Goal: Information Seeking & Learning: Learn about a topic

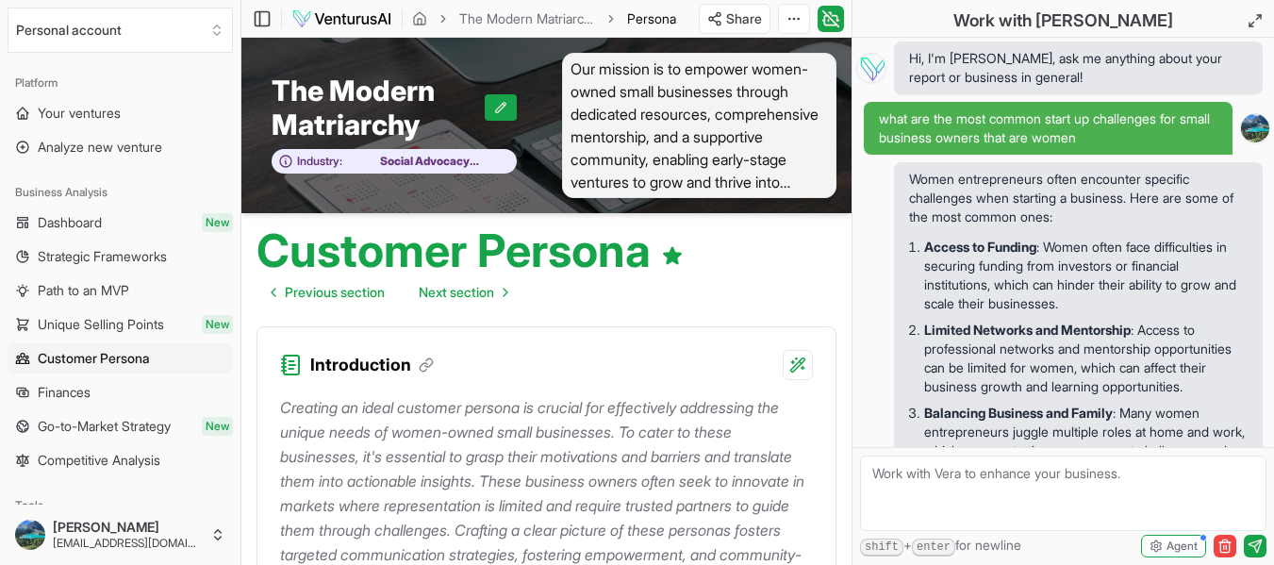
scroll to position [2952, 0]
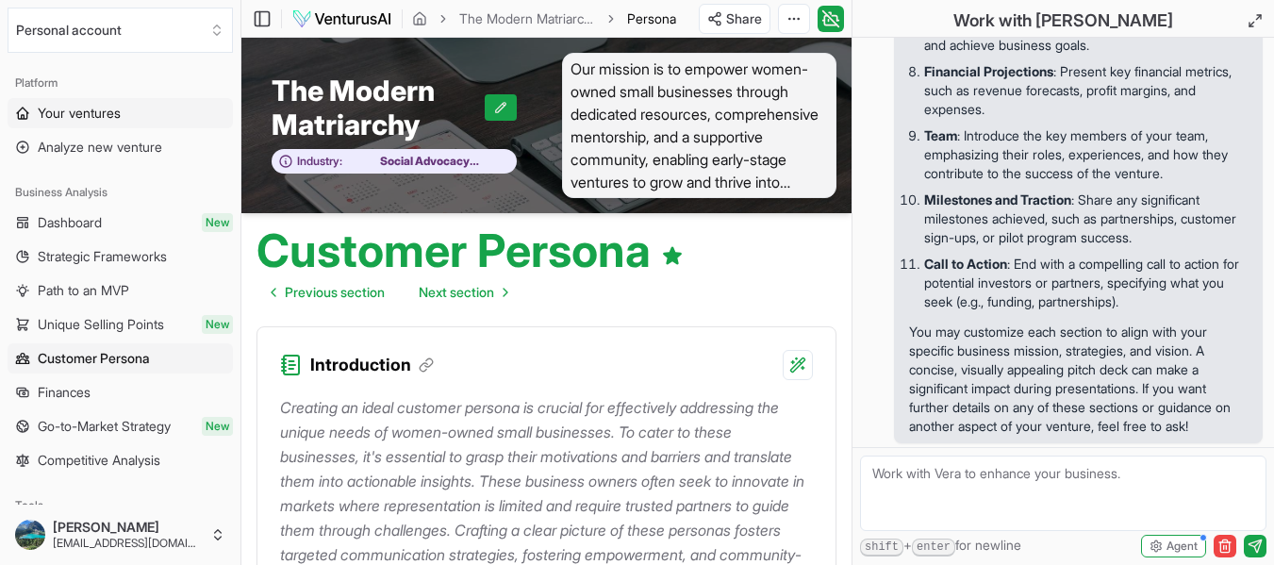
click at [153, 113] on link "Your ventures" at bounding box center [120, 113] width 225 height 30
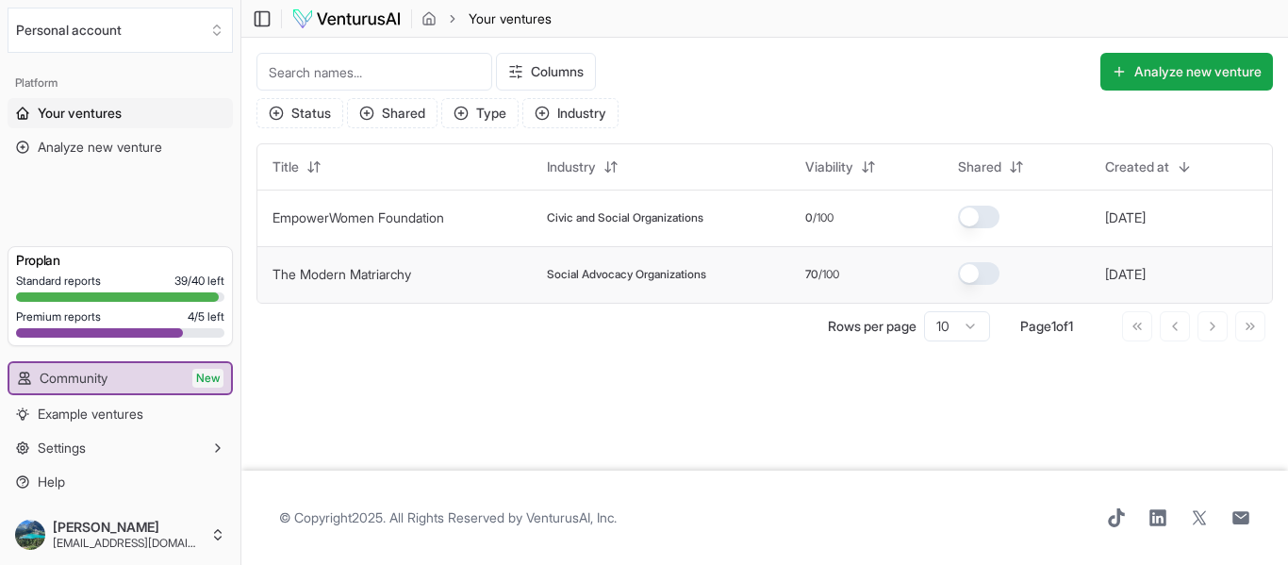
click at [361, 280] on link "The Modern Matriarchy" at bounding box center [342, 274] width 139 height 16
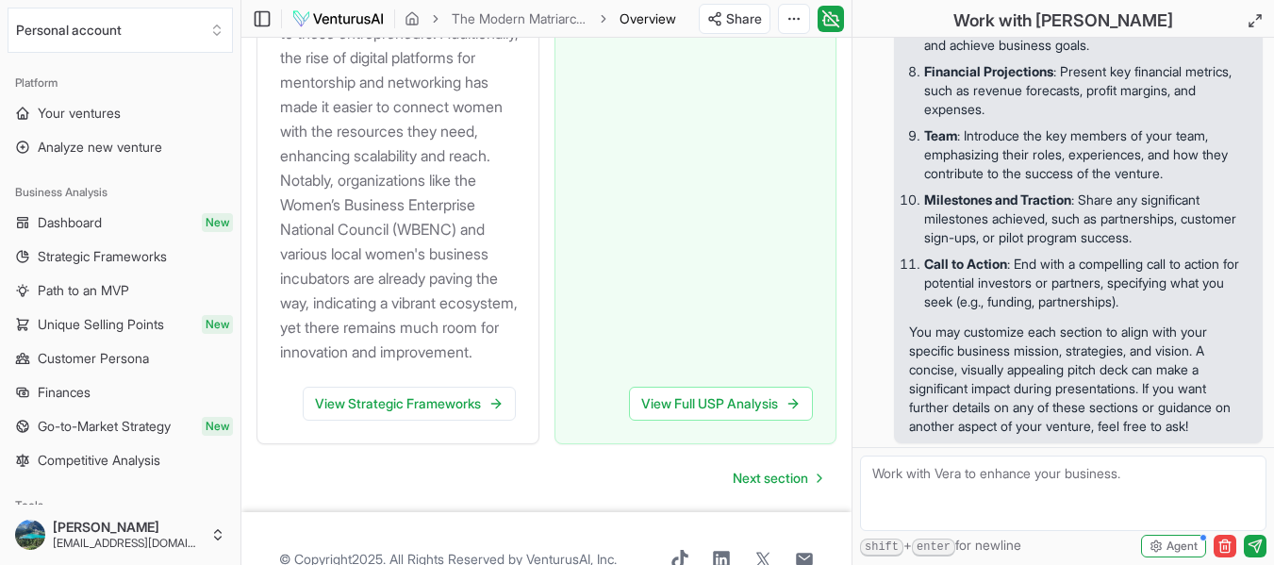
scroll to position [2855, 0]
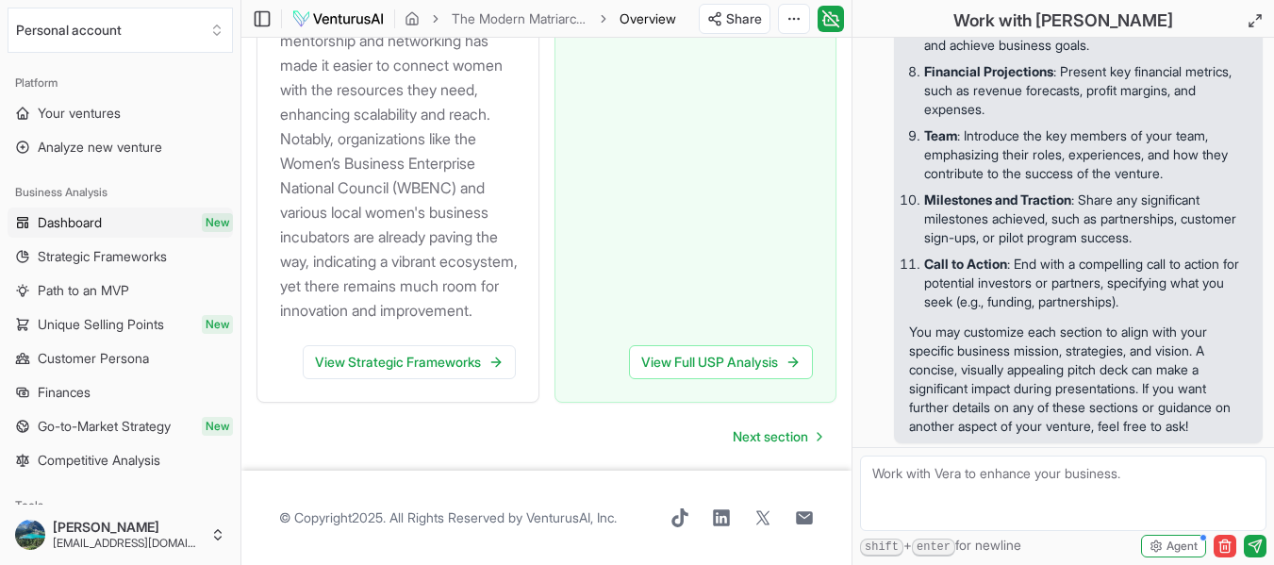
click at [82, 213] on span "Dashboard" at bounding box center [70, 222] width 64 height 19
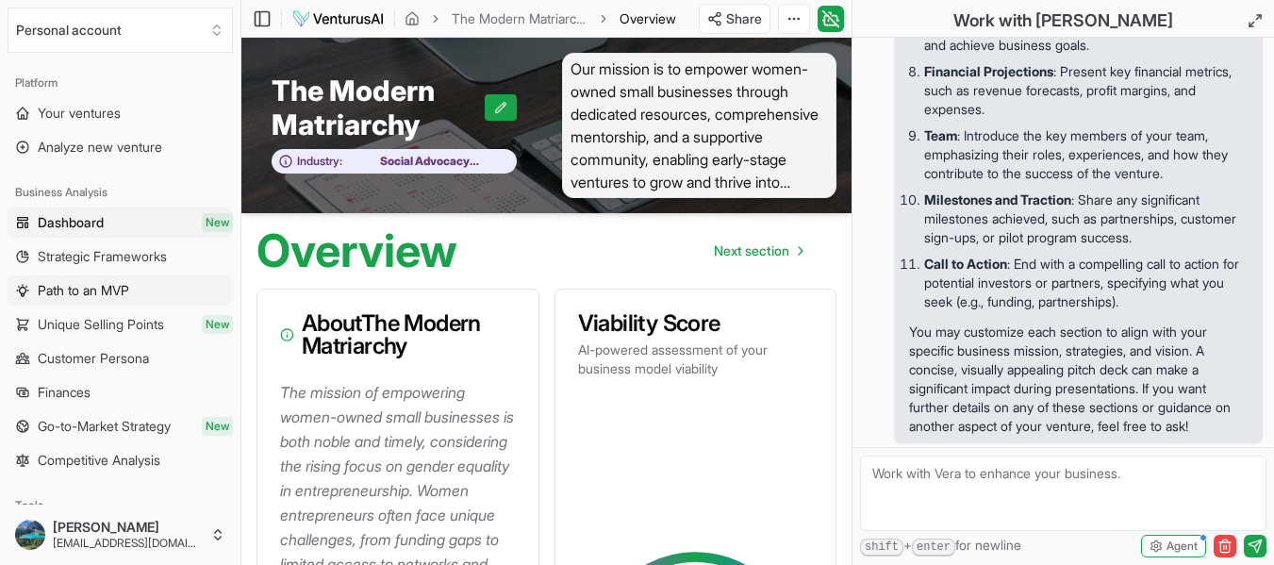
click at [73, 285] on span "Path to an MVP" at bounding box center [83, 290] width 91 height 19
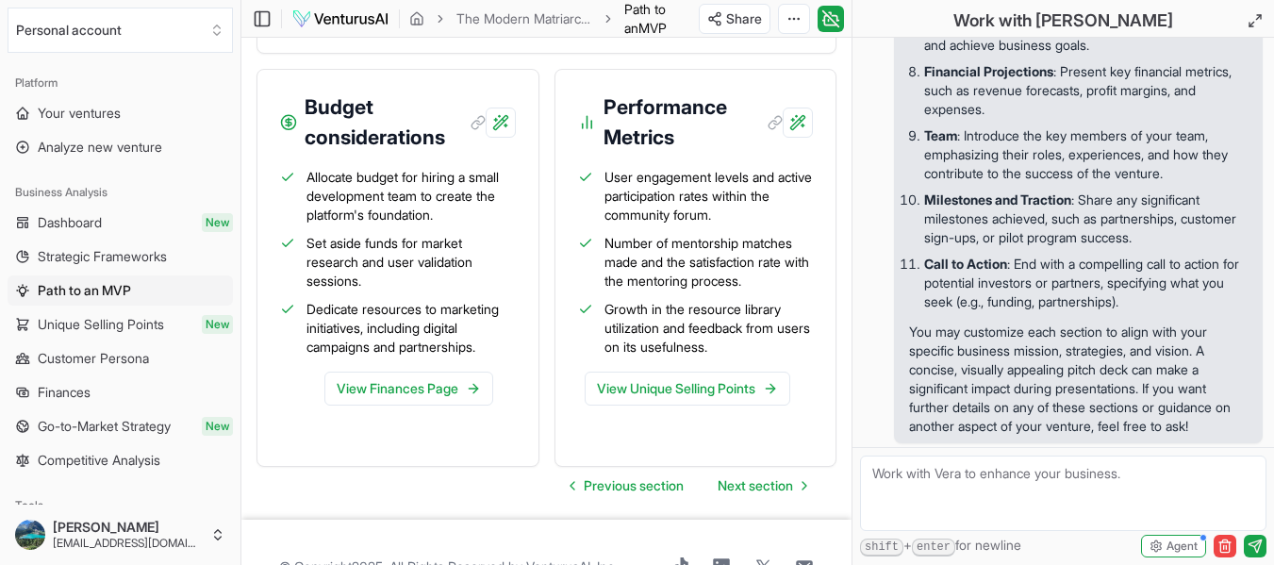
scroll to position [2749, 0]
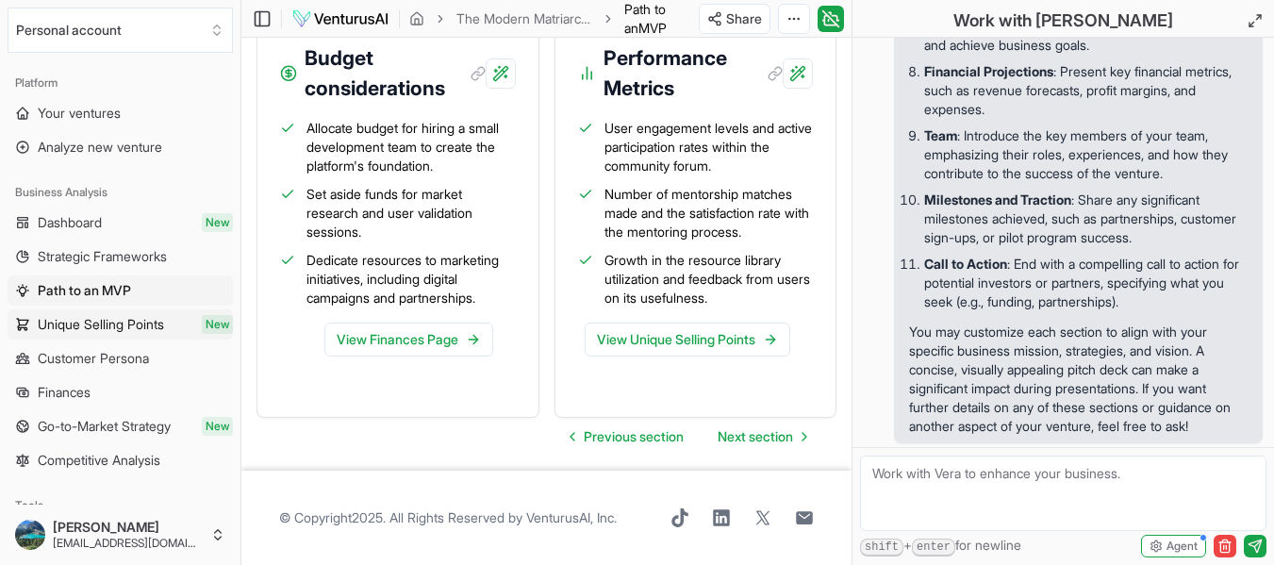
click at [121, 320] on span "Unique Selling Points" at bounding box center [101, 324] width 126 height 19
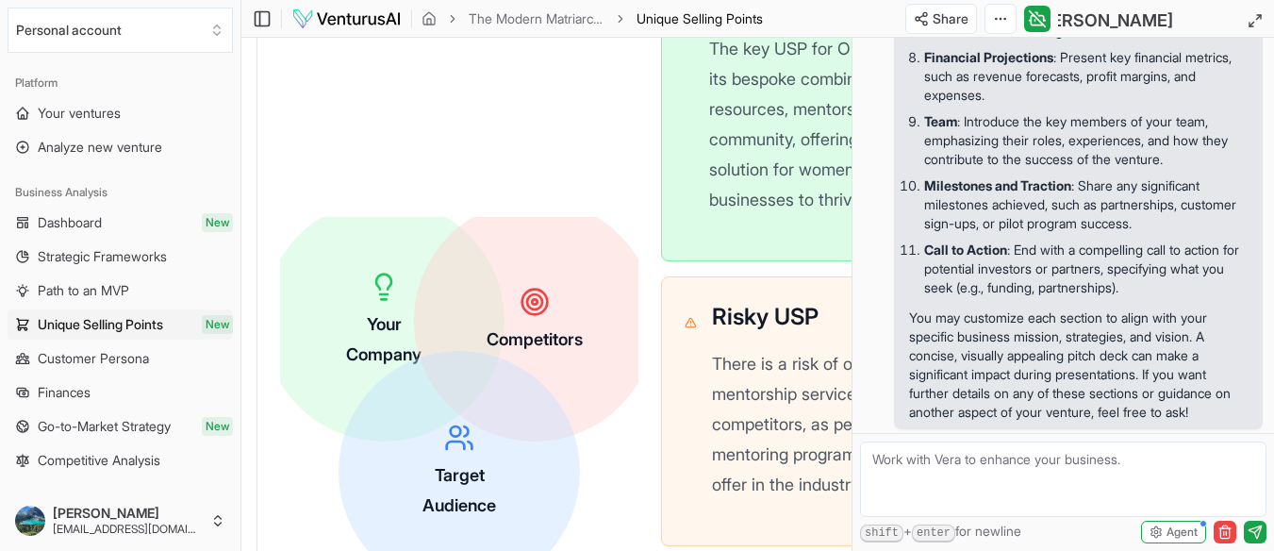
scroll to position [820, 0]
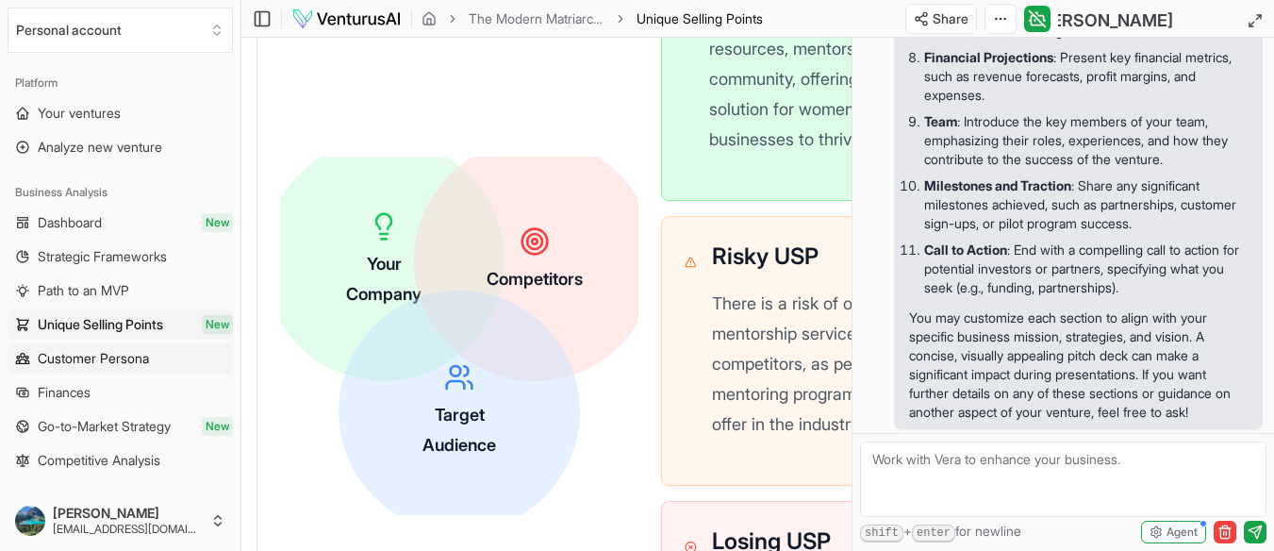
click at [136, 348] on link "Customer Persona" at bounding box center [120, 358] width 225 height 30
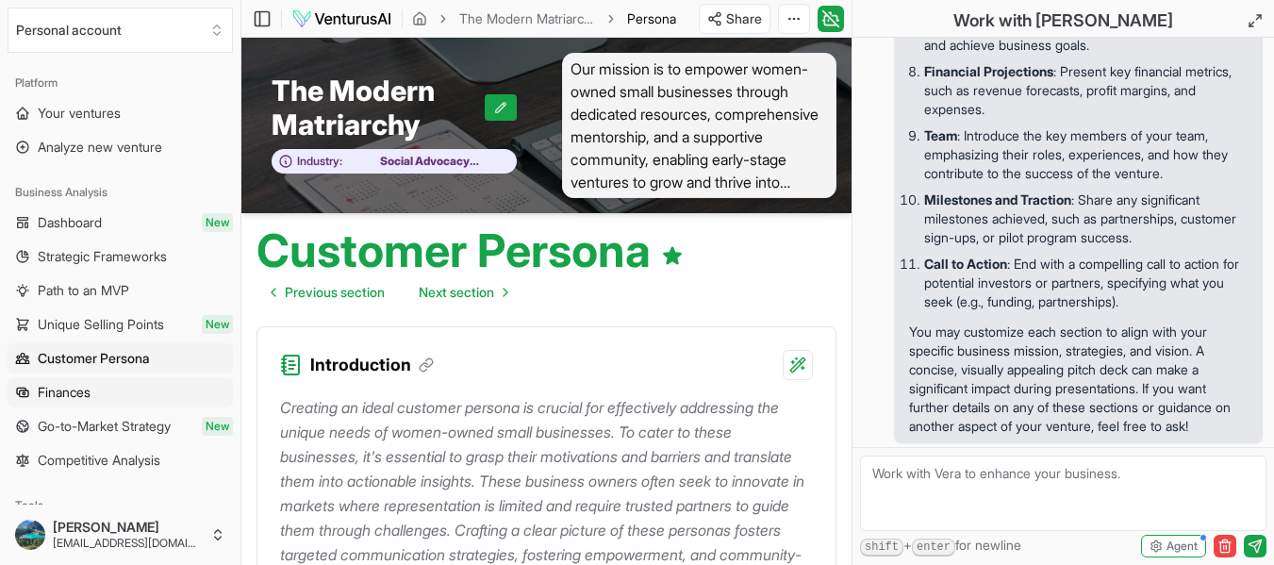
click at [84, 390] on span "Finances" at bounding box center [64, 392] width 53 height 19
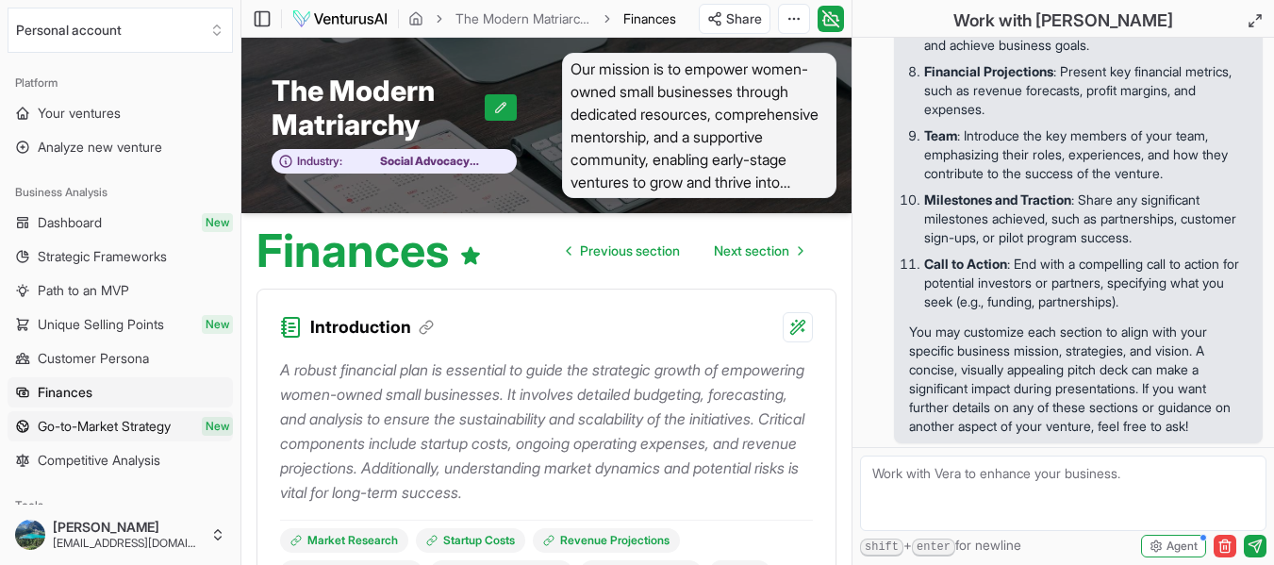
click at [101, 419] on span "Go-to-Market Strategy" at bounding box center [104, 426] width 133 height 19
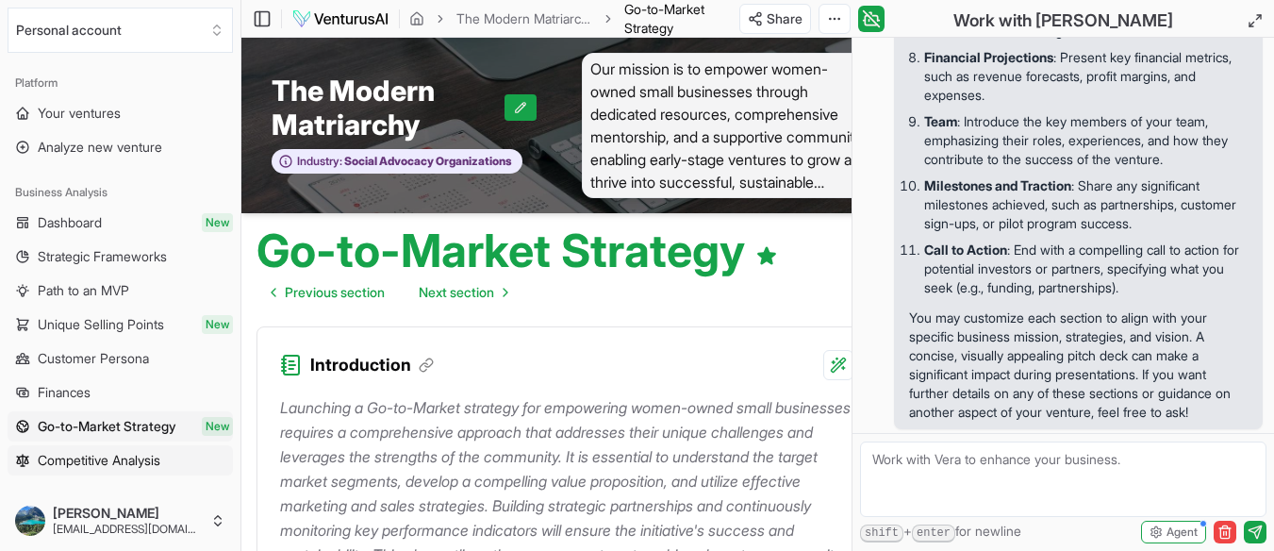
click at [121, 458] on span "Competitive Analysis" at bounding box center [99, 460] width 123 height 19
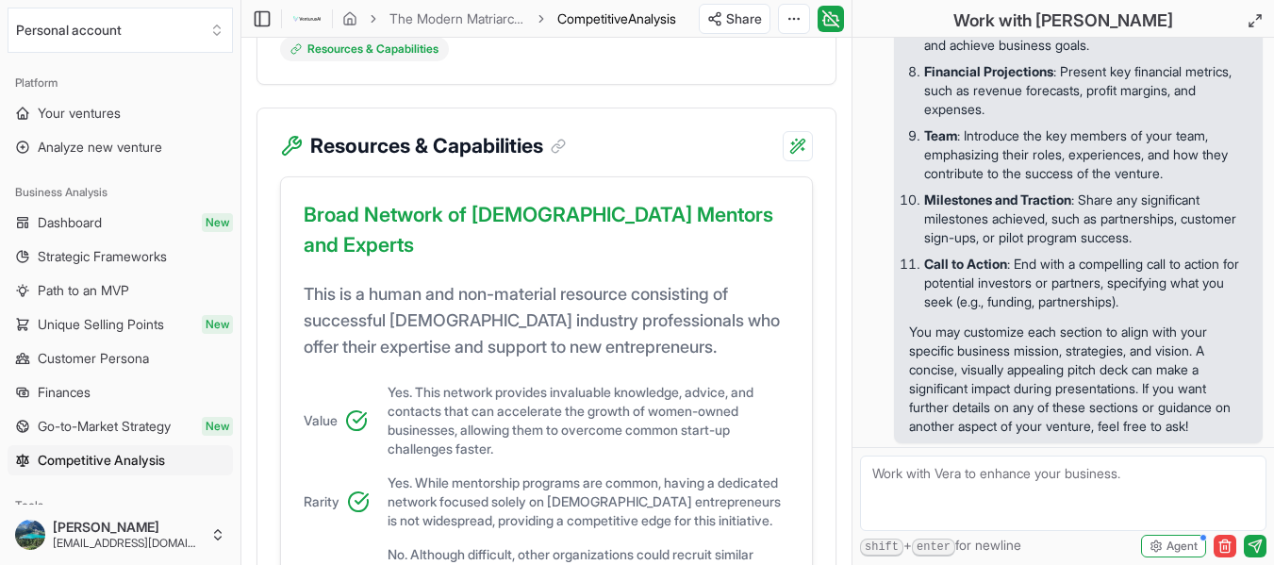
scroll to position [870, 0]
